Goal: Task Accomplishment & Management: Complete application form

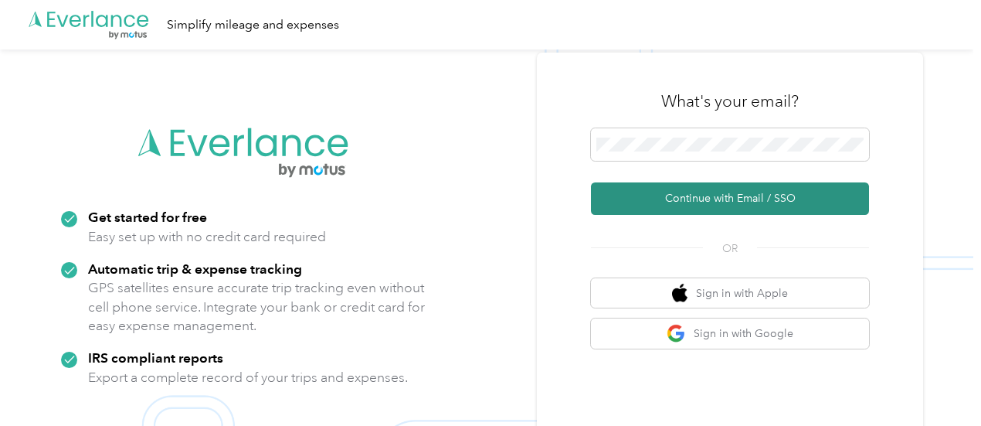
click at [636, 183] on button "Continue with Email / SSO" at bounding box center [730, 198] width 278 height 32
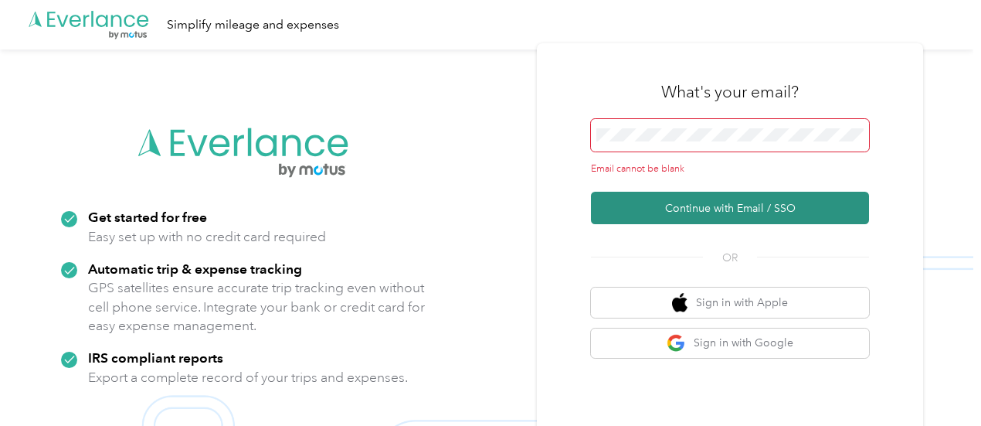
click at [645, 215] on button "Continue with Email / SSO" at bounding box center [730, 208] width 278 height 32
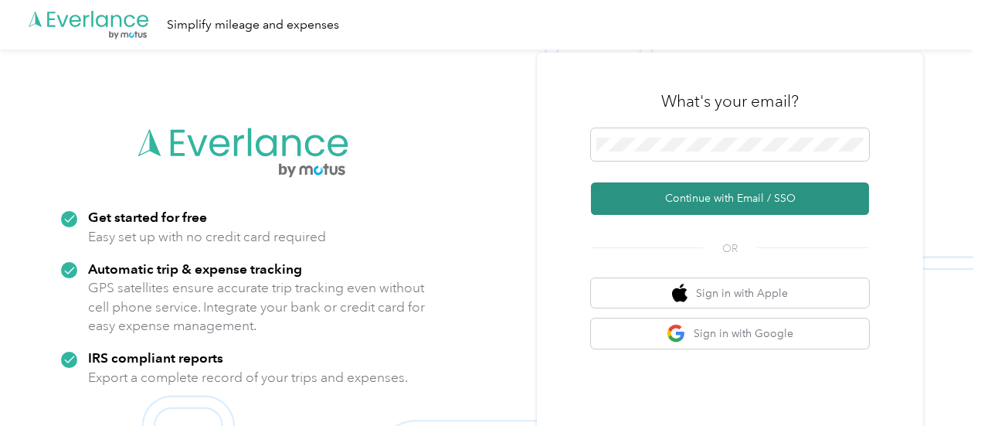
click at [681, 195] on button "Continue with Email / SSO" at bounding box center [730, 198] width 278 height 32
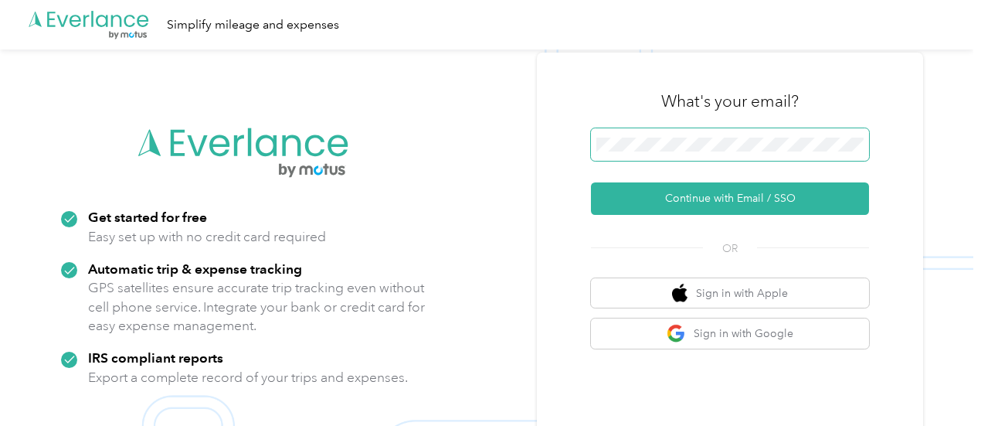
click at [656, 151] on span at bounding box center [730, 144] width 278 height 32
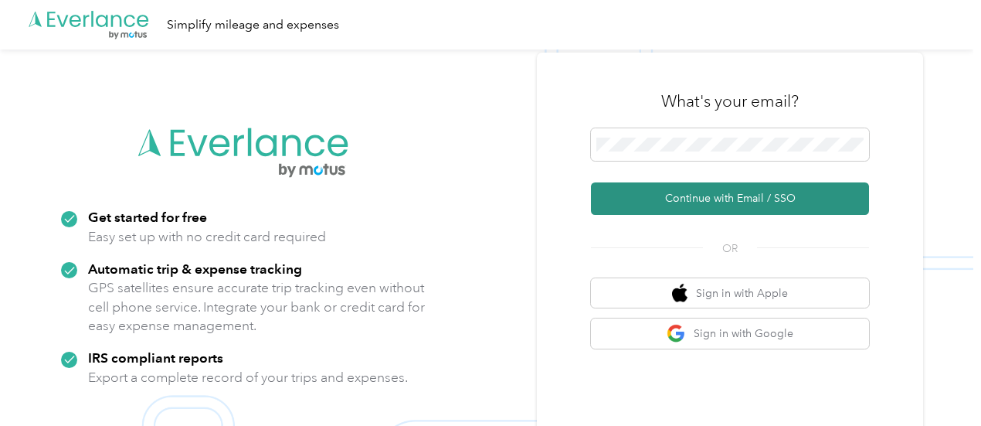
click at [686, 198] on button "Continue with Email / SSO" at bounding box center [730, 198] width 278 height 32
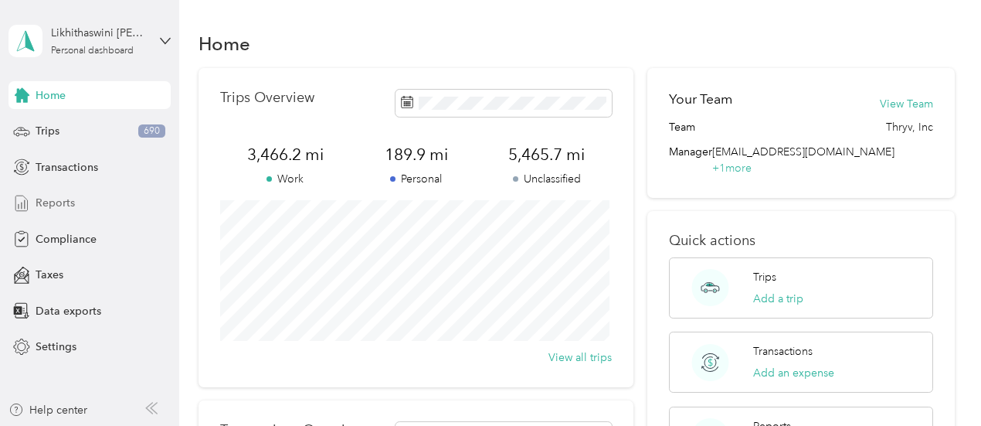
click at [59, 205] on span "Reports" at bounding box center [55, 203] width 39 height 16
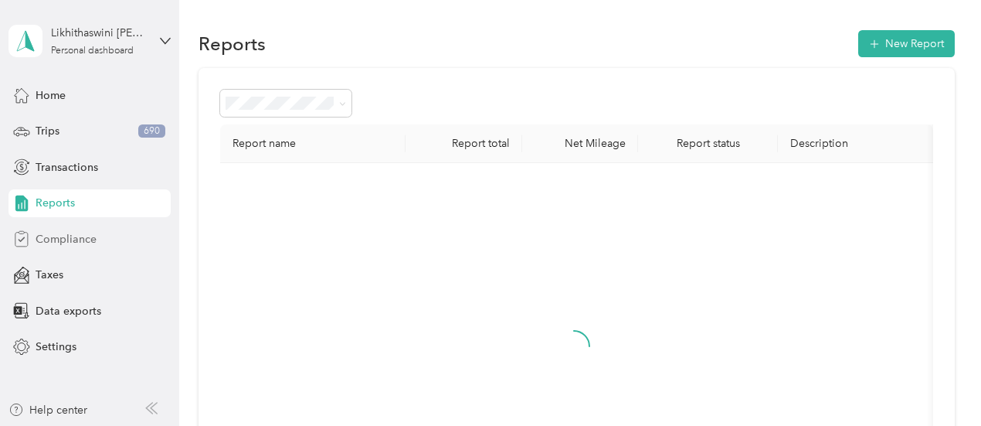
click at [63, 239] on span "Compliance" at bounding box center [66, 239] width 61 height 16
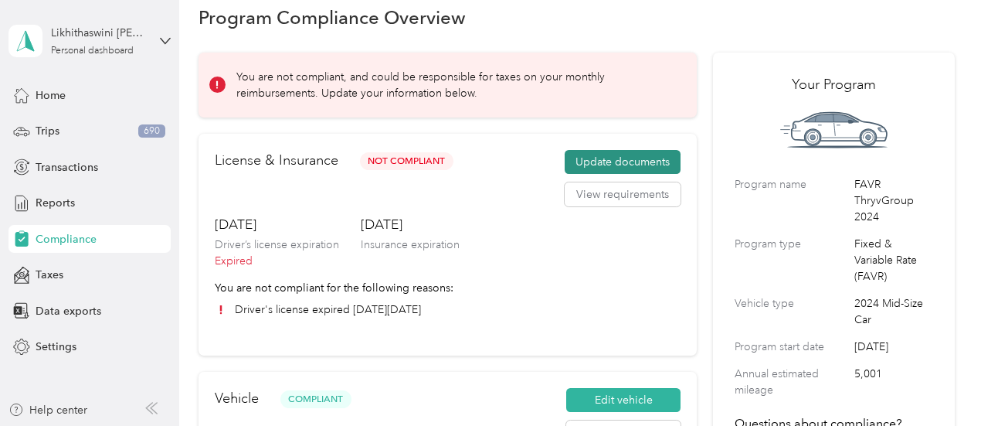
click at [609, 152] on button "Update documents" at bounding box center [623, 162] width 116 height 25
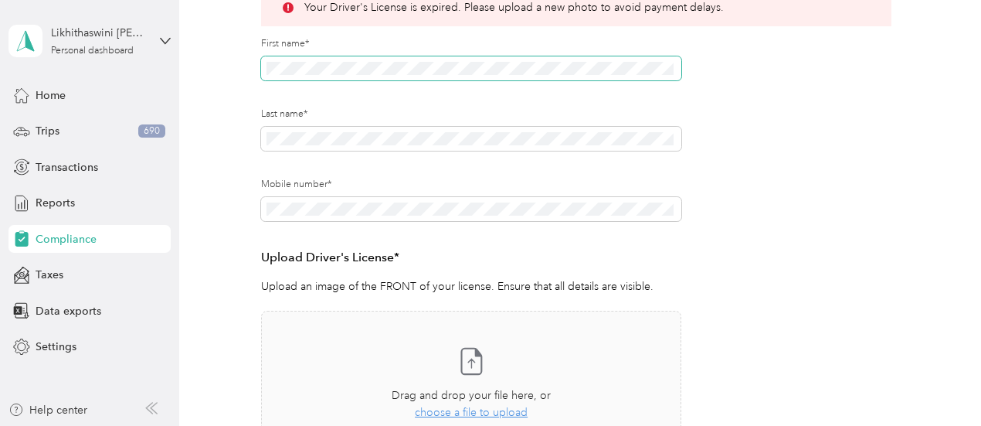
scroll to position [385, 0]
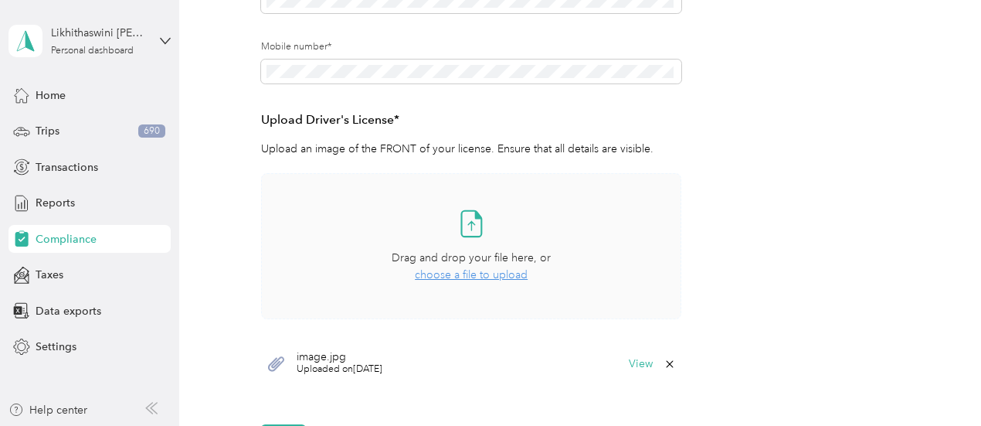
click at [479, 270] on span "choose a file to upload" at bounding box center [471, 274] width 113 height 13
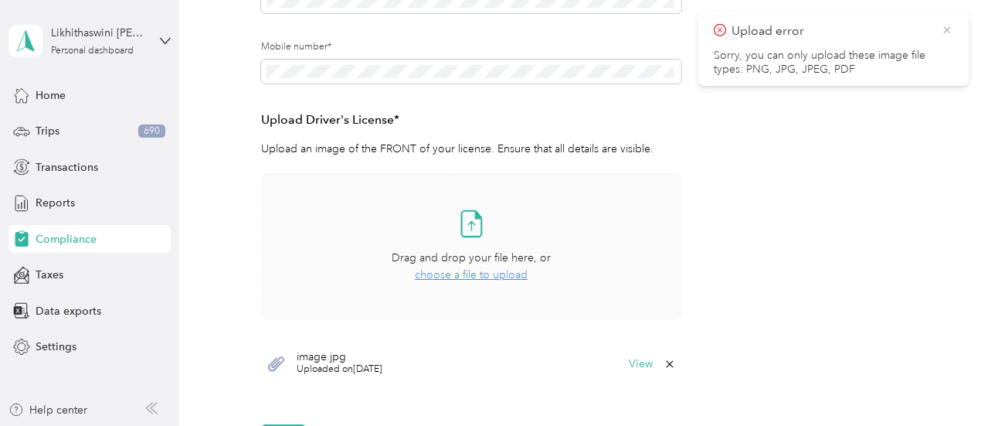
click at [950, 33] on icon at bounding box center [947, 30] width 12 height 14
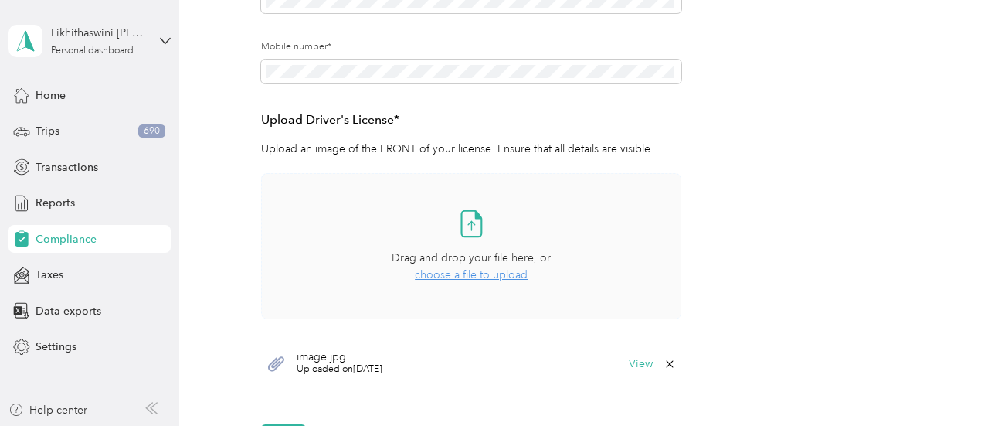
click at [483, 277] on span "choose a file to upload" at bounding box center [471, 274] width 113 height 13
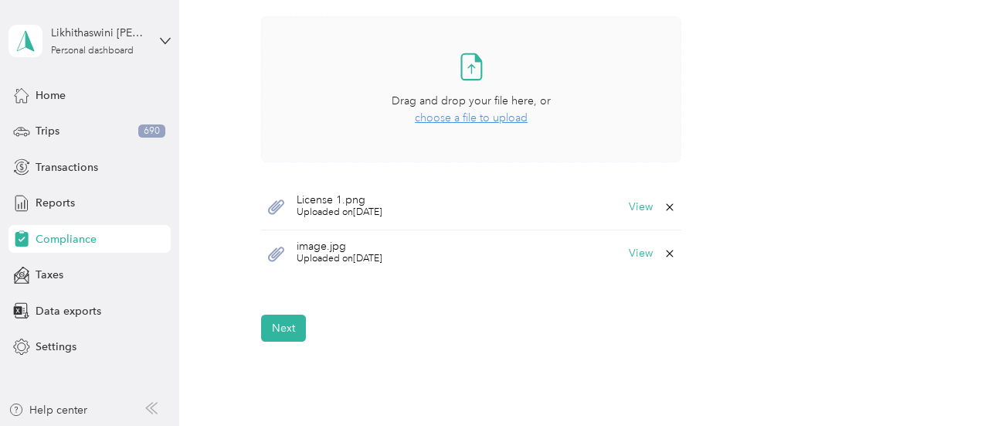
scroll to position [542, 0]
click at [663, 247] on icon at bounding box center [669, 252] width 12 height 12
click at [626, 262] on button "Yes" at bounding box center [628, 262] width 30 height 25
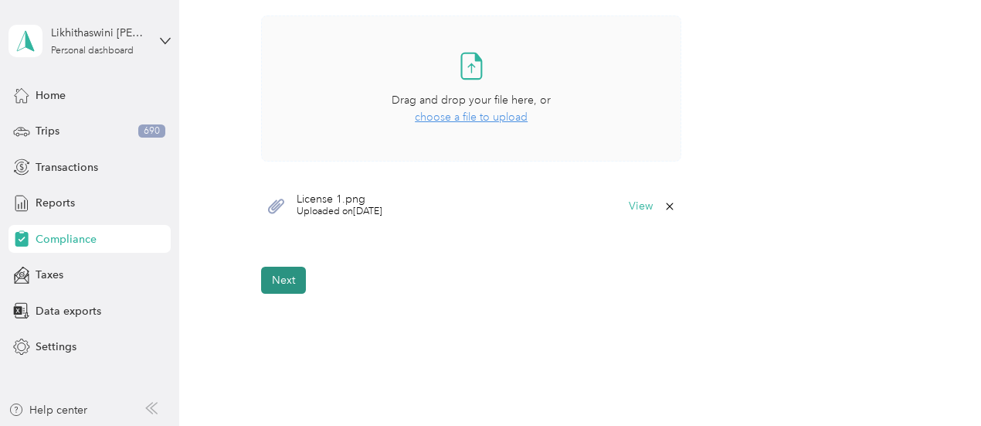
click at [290, 283] on button "Next" at bounding box center [283, 279] width 45 height 27
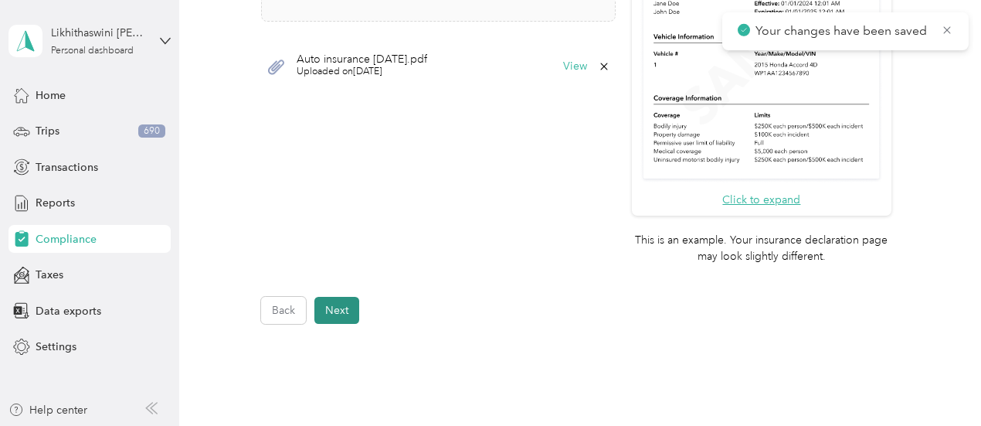
scroll to position [612, 0]
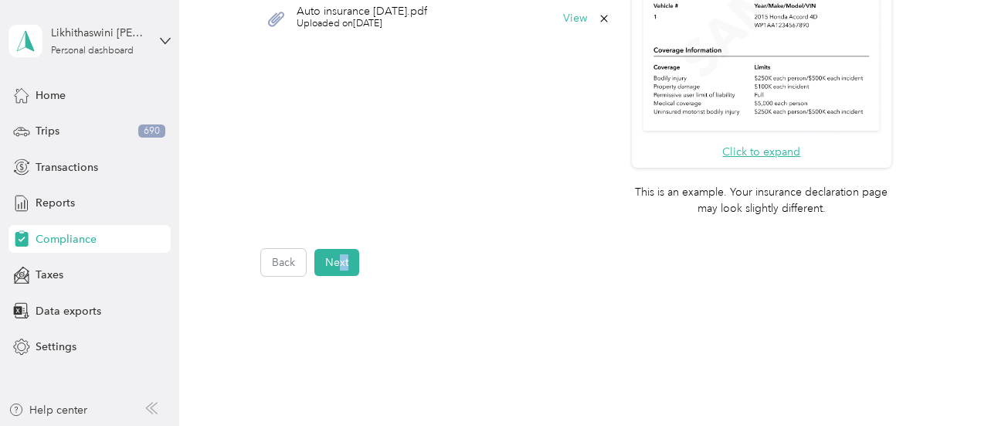
drag, startPoint x: 358, startPoint y: 247, endPoint x: 337, endPoint y: 277, distance: 37.1
click at [337, 261] on button "Next" at bounding box center [336, 262] width 45 height 27
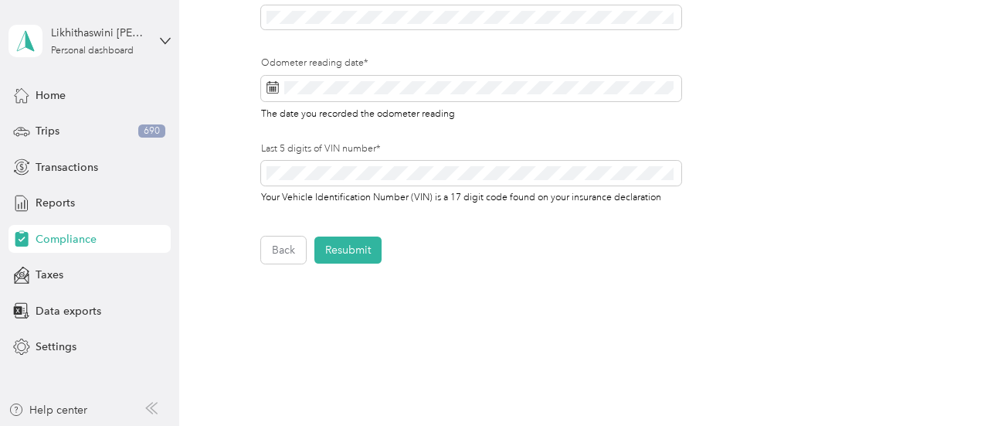
scroll to position [600, 0]
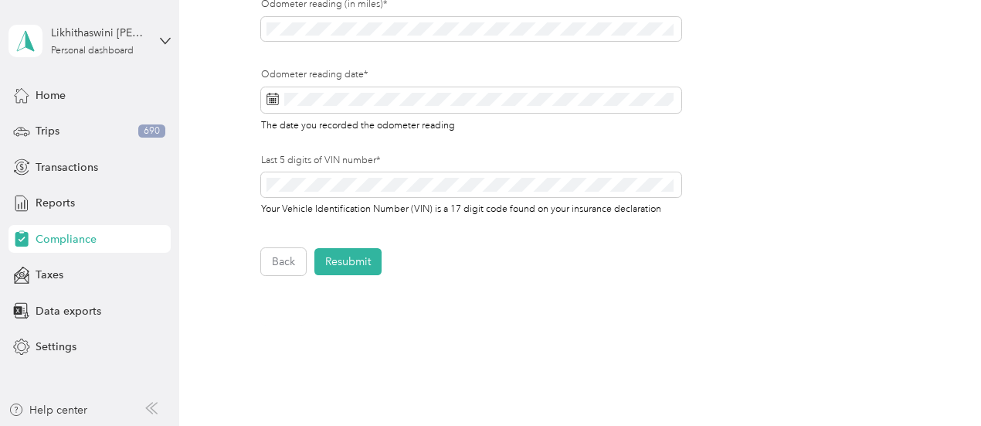
click at [337, 261] on button "Resubmit" at bounding box center [347, 261] width 67 height 27
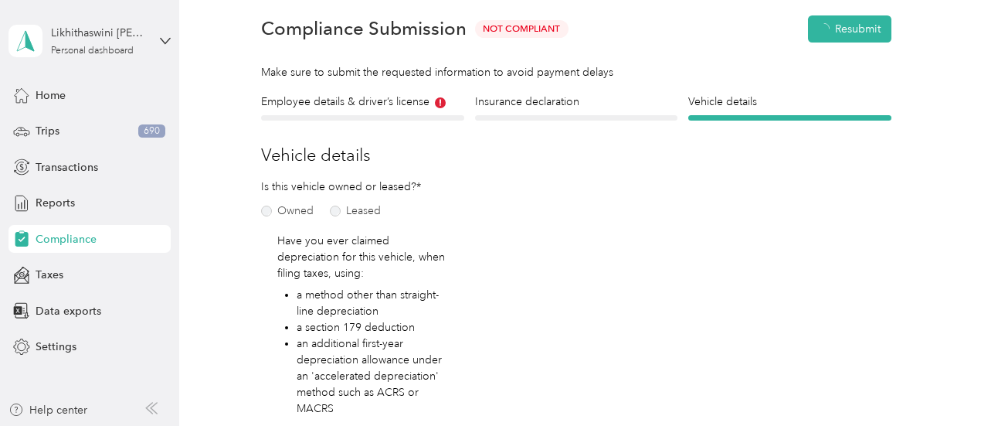
scroll to position [19, 0]
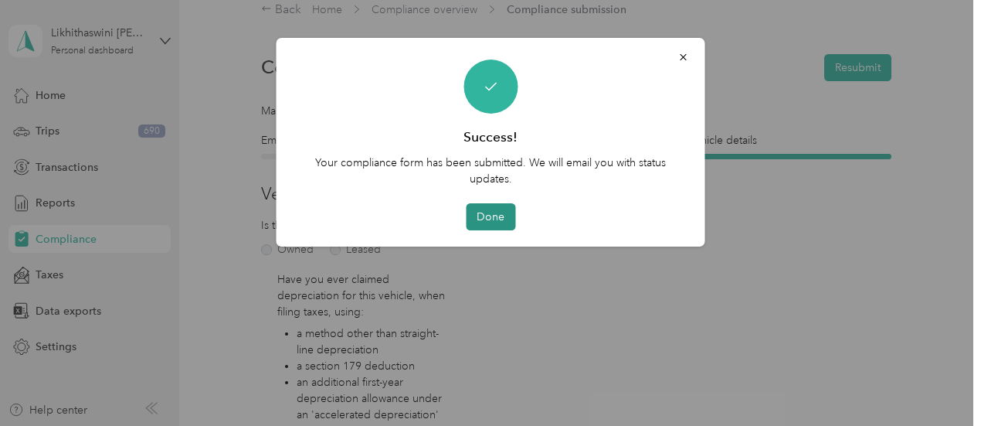
click at [500, 209] on button "Done" at bounding box center [490, 216] width 49 height 27
